Goal: Task Accomplishment & Management: Manage account settings

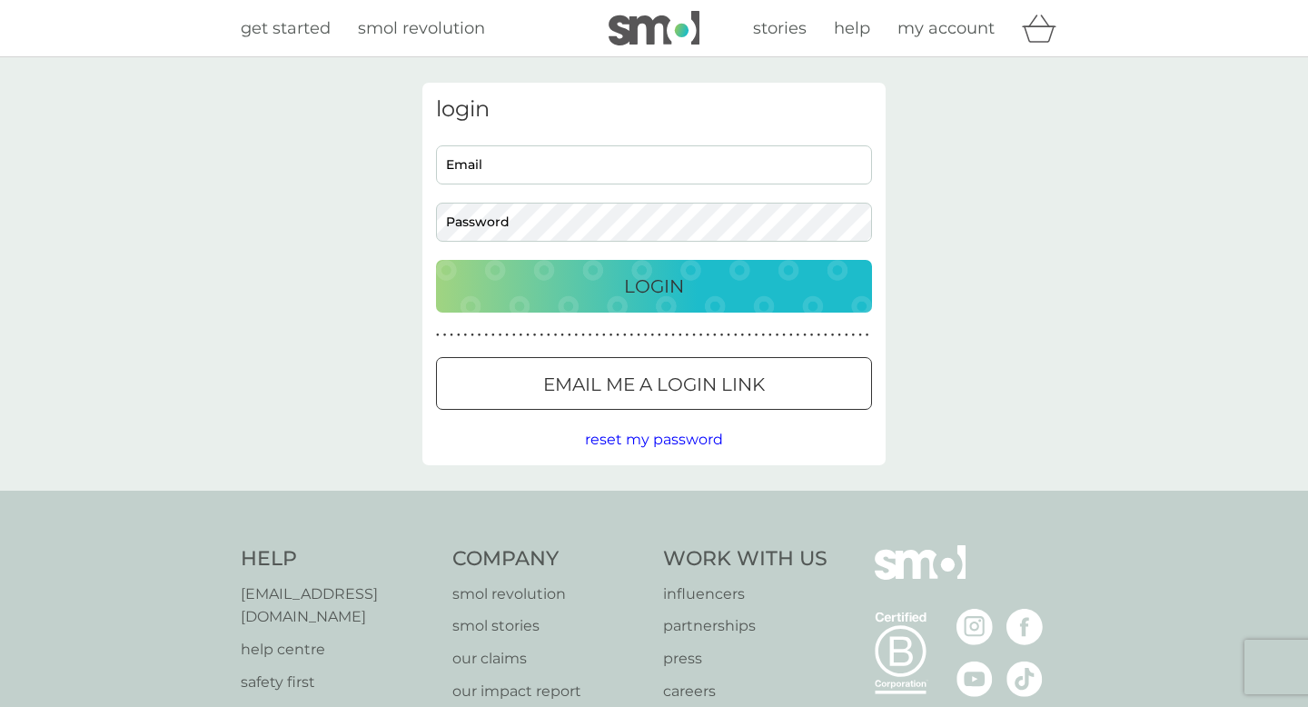
type input "[PERSON_NAME][EMAIL_ADDRESS][PERSON_NAME][DOMAIN_NAME]"
click at [453, 230] on p "Login" at bounding box center [654, 286] width 60 height 29
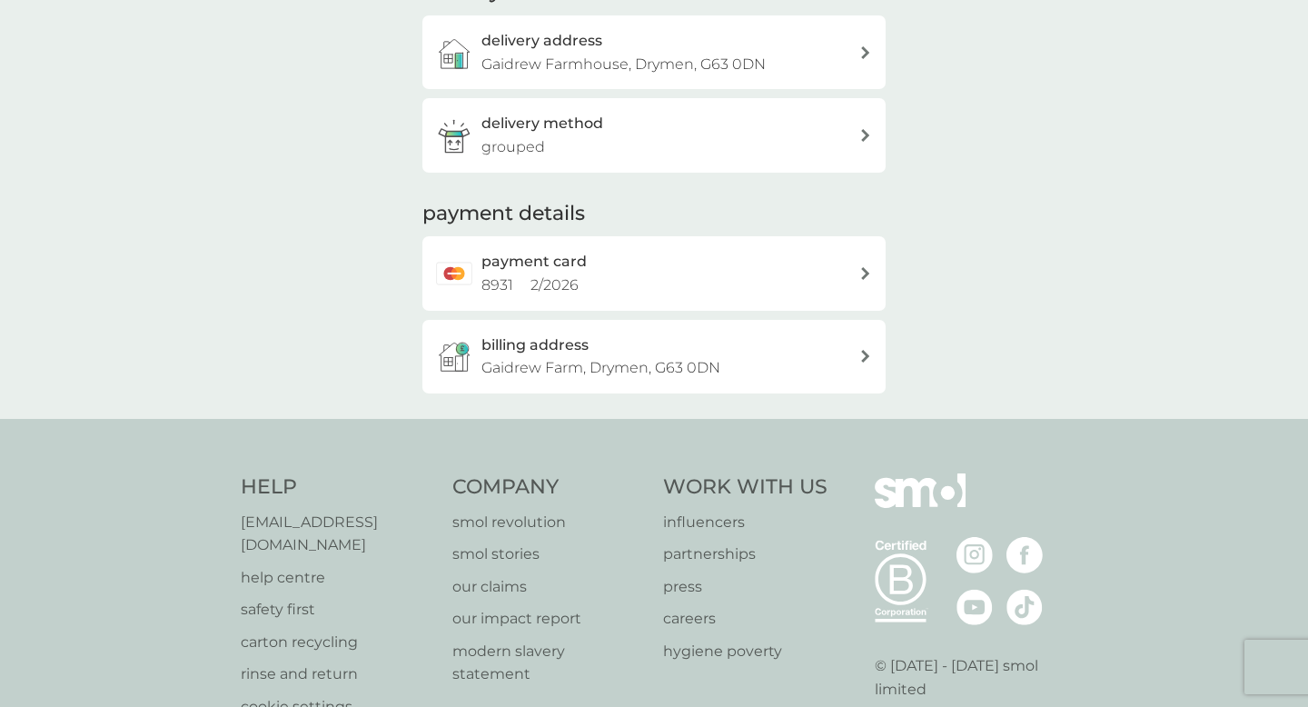
scroll to position [322, 0]
click at [644, 259] on div "payment card 8931 2 / 2026" at bounding box center [670, 270] width 378 height 46
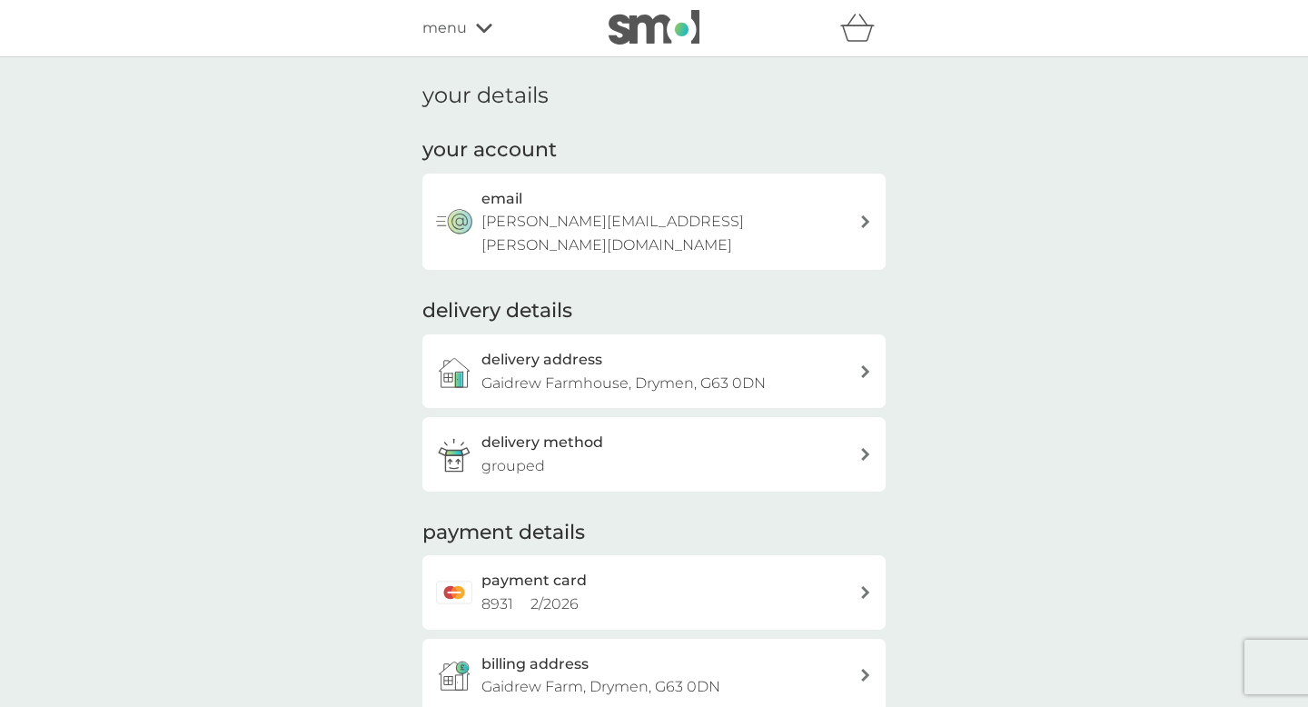
click at [866, 586] on icon at bounding box center [865, 592] width 8 height 13
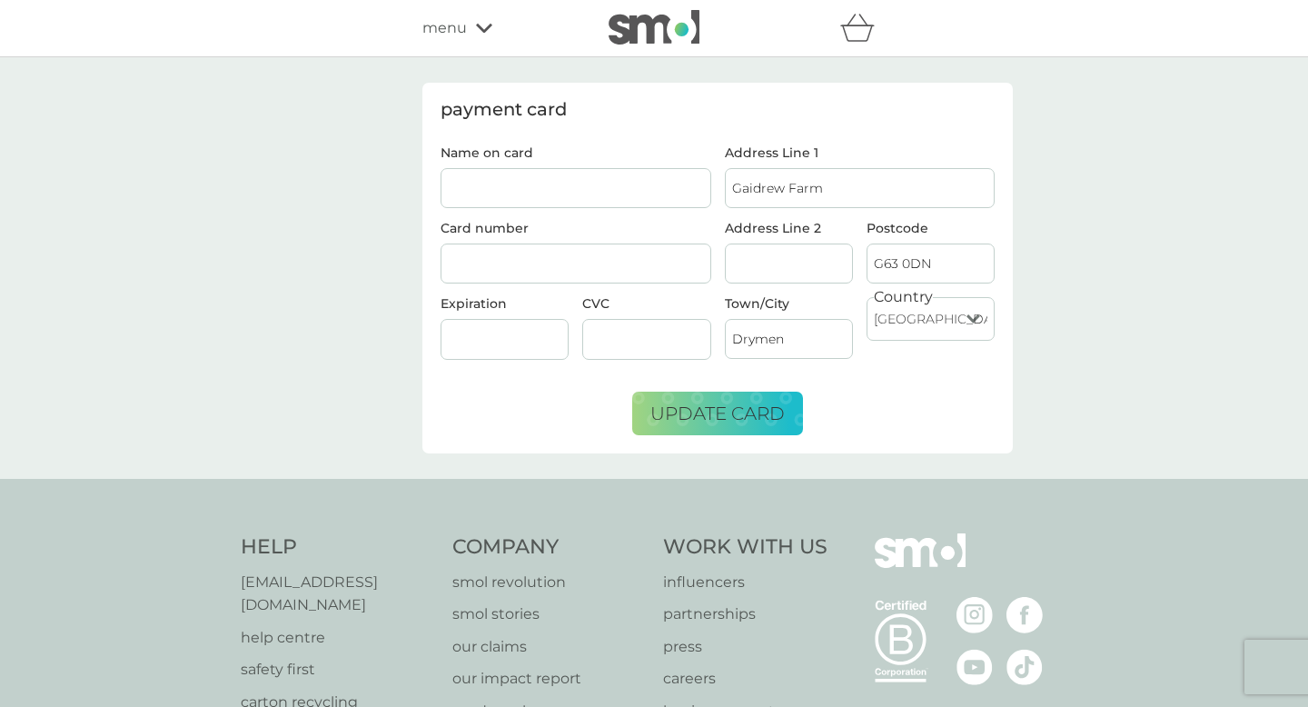
click at [636, 187] on input "Name on card" at bounding box center [575, 188] width 271 height 40
type input "[PERSON_NAME]"
click at [726, 413] on span "update card" at bounding box center [717, 413] width 134 height 22
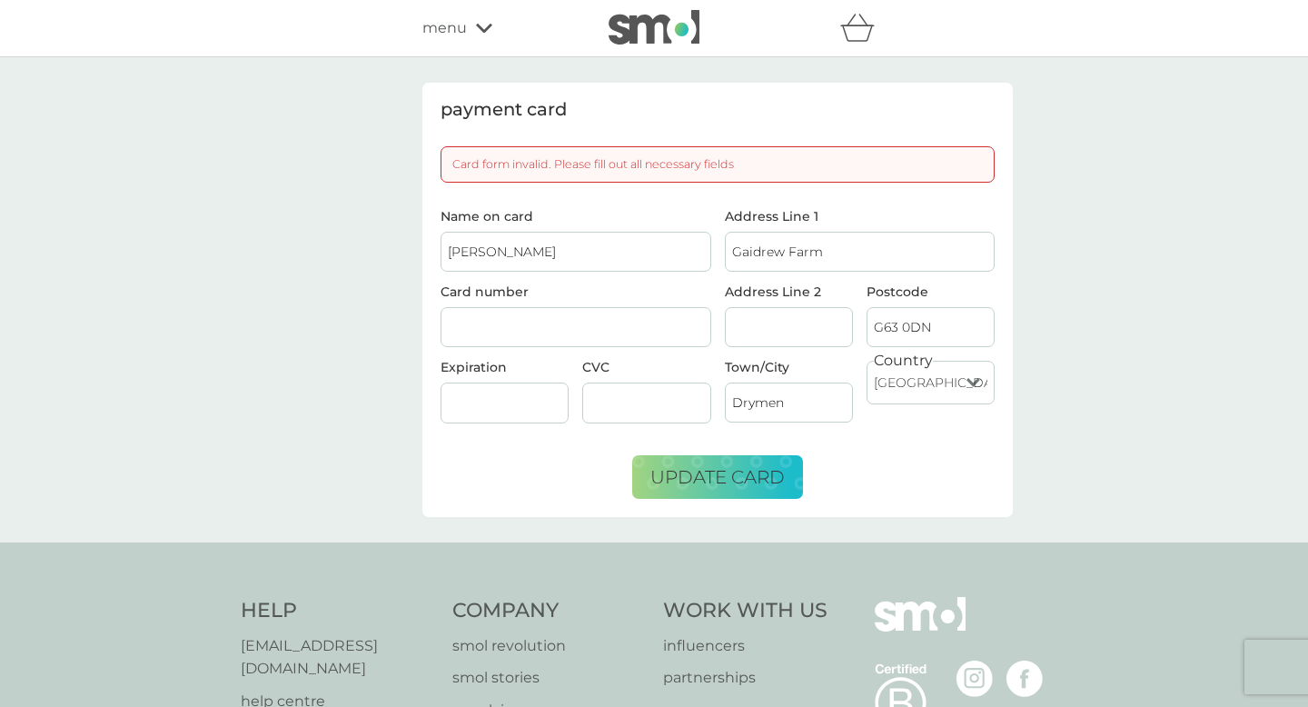
click at [578, 252] on input "[PERSON_NAME]" at bounding box center [575, 252] width 271 height 40
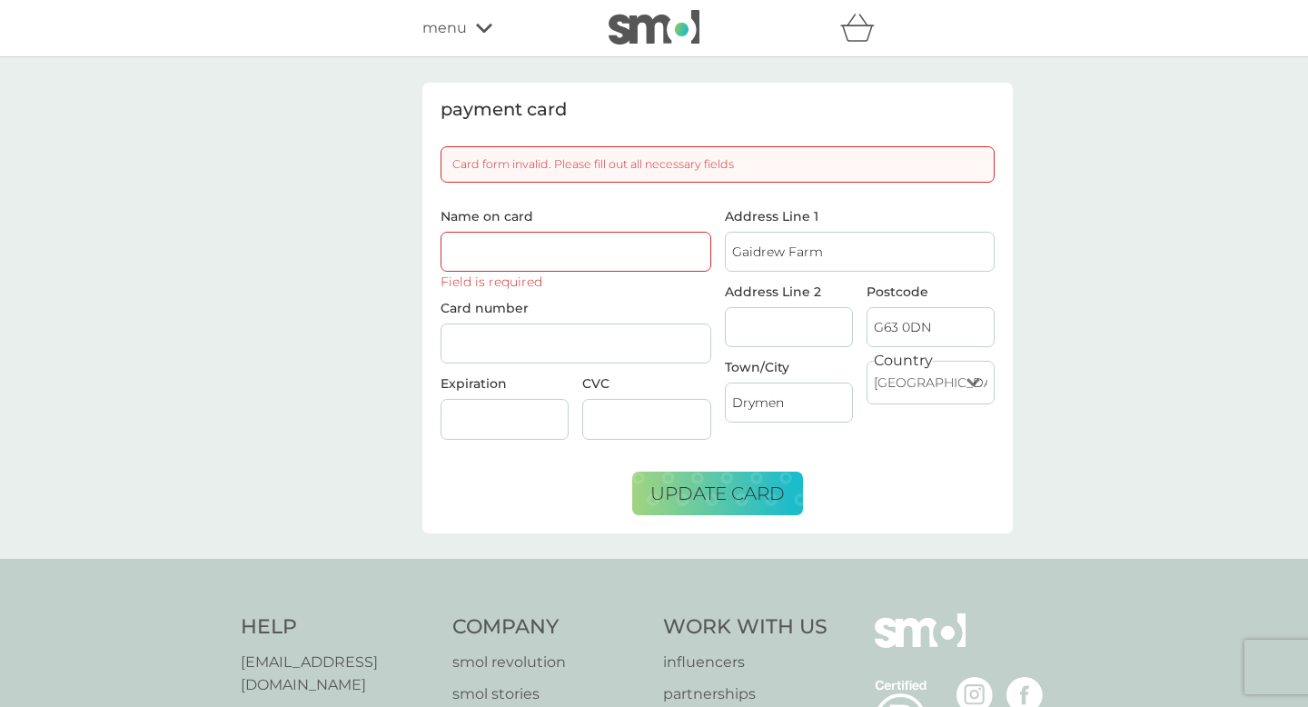
click at [626, 250] on input "Name on card" at bounding box center [575, 252] width 271 height 40
click at [655, 254] on input "Name on card" at bounding box center [575, 252] width 271 height 40
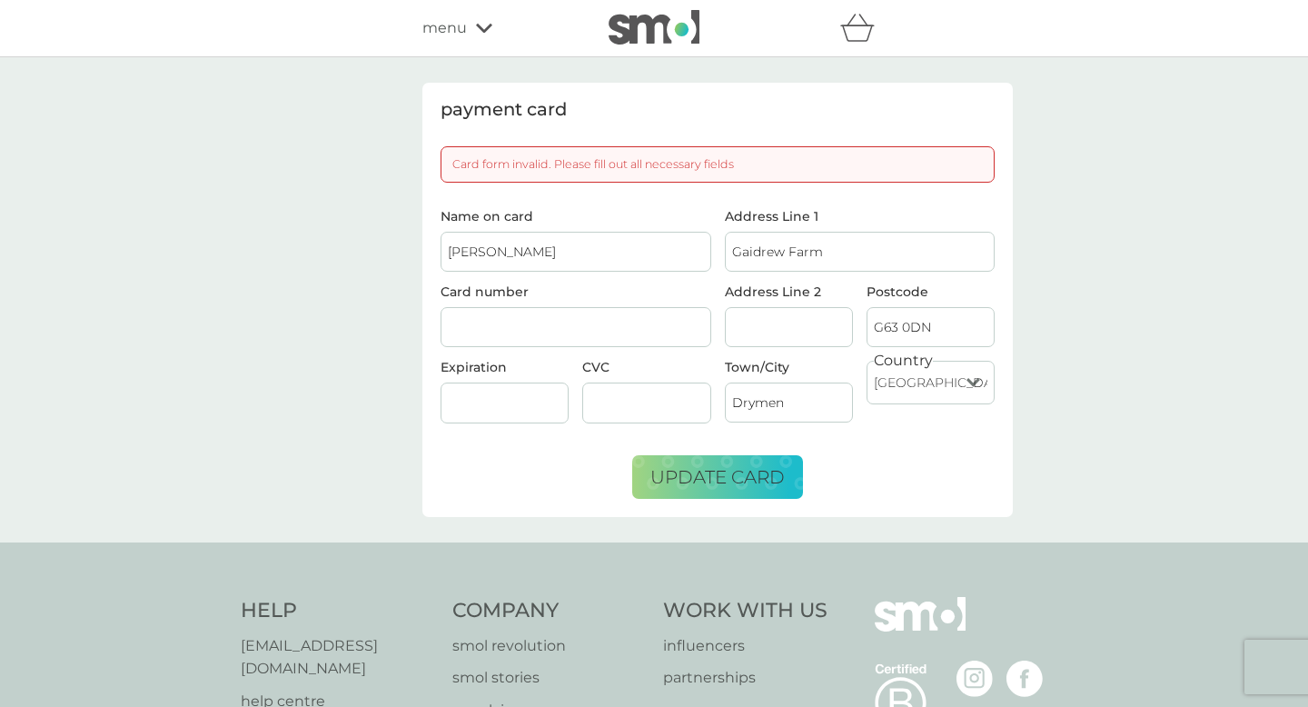
type input "[PERSON_NAME]"
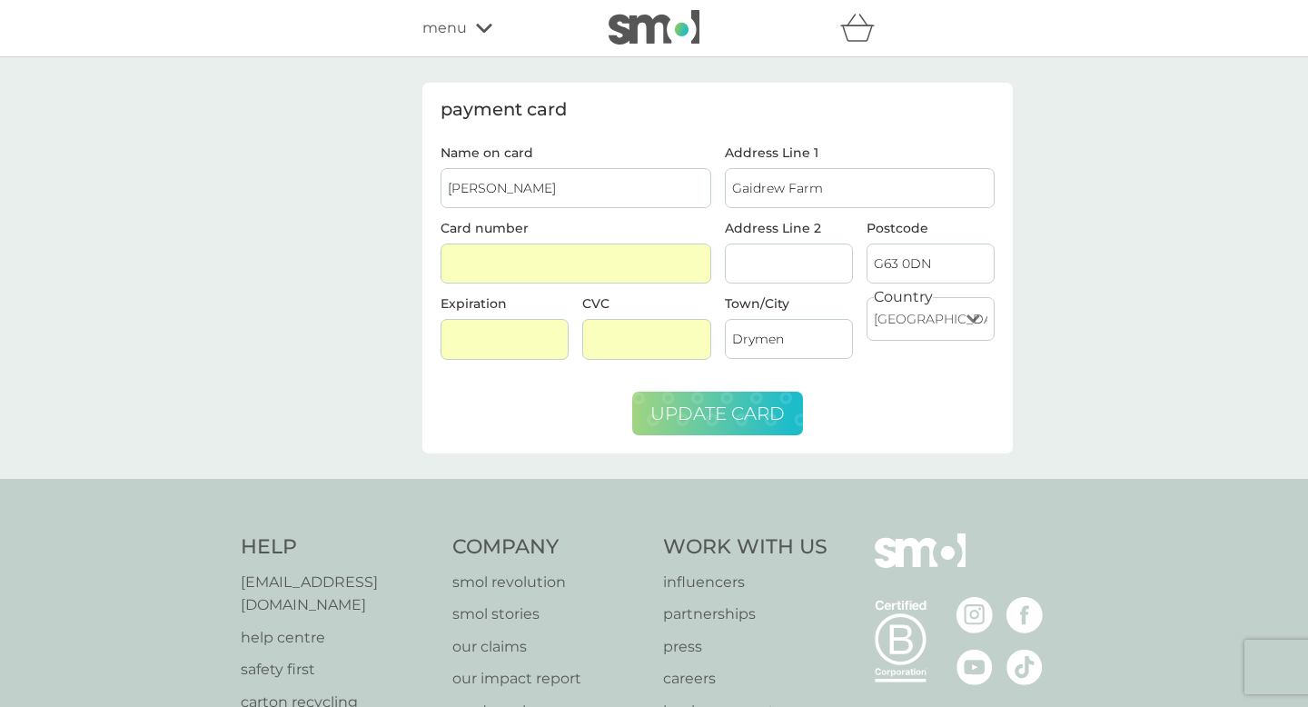
click at [743, 411] on span "update card" at bounding box center [717, 413] width 134 height 22
